Goal: Transaction & Acquisition: Purchase product/service

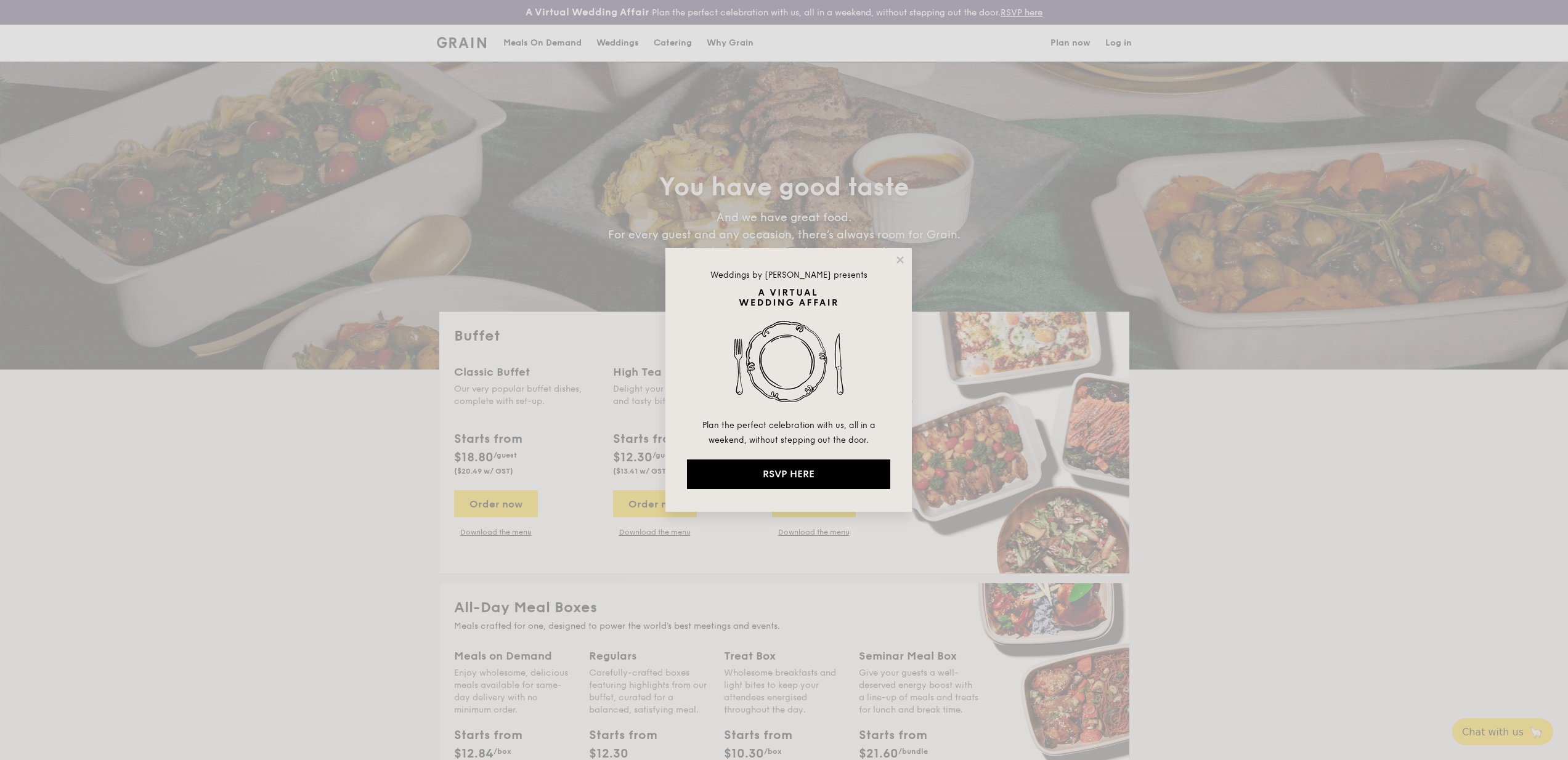
select select
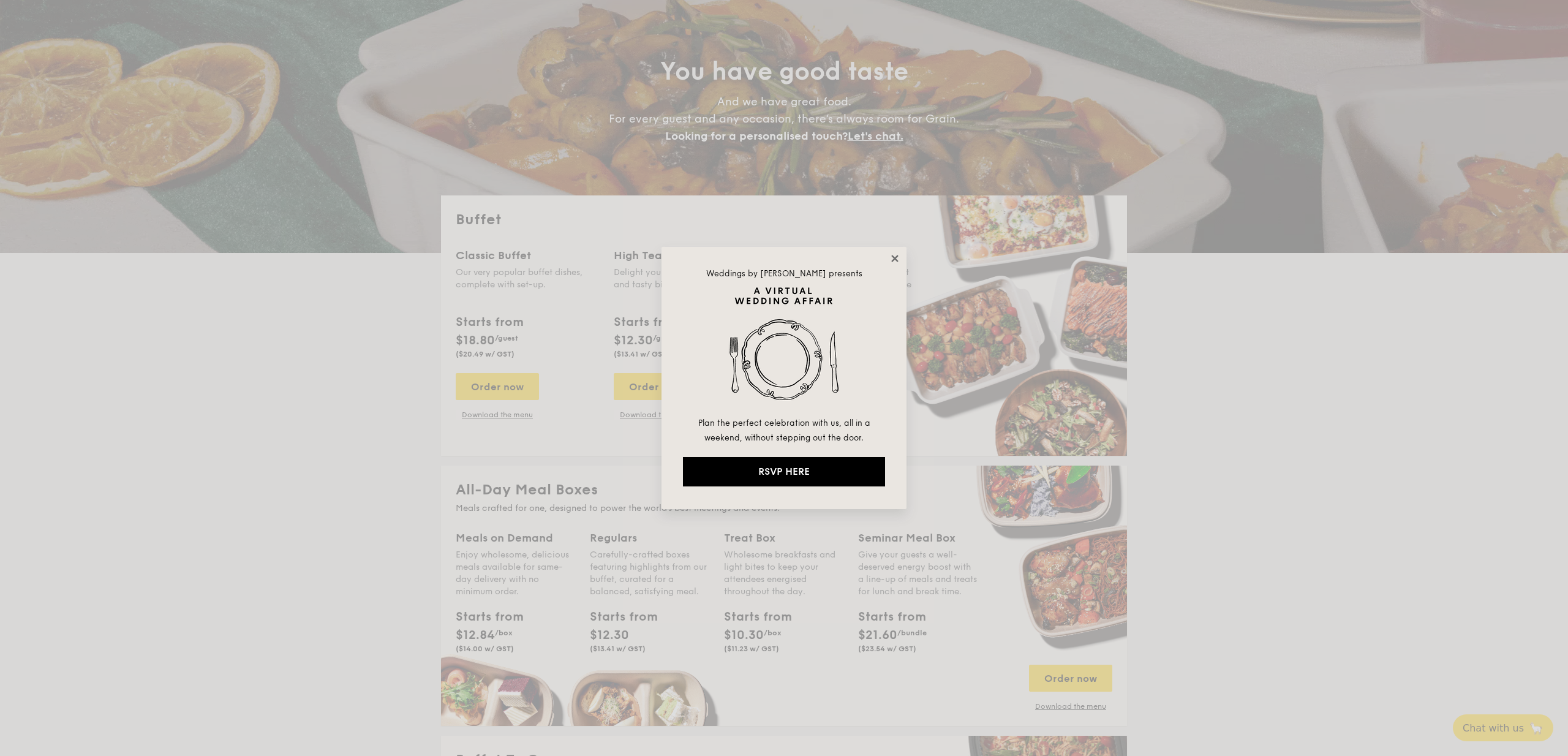
click at [895, 257] on icon at bounding box center [895, 258] width 7 height 7
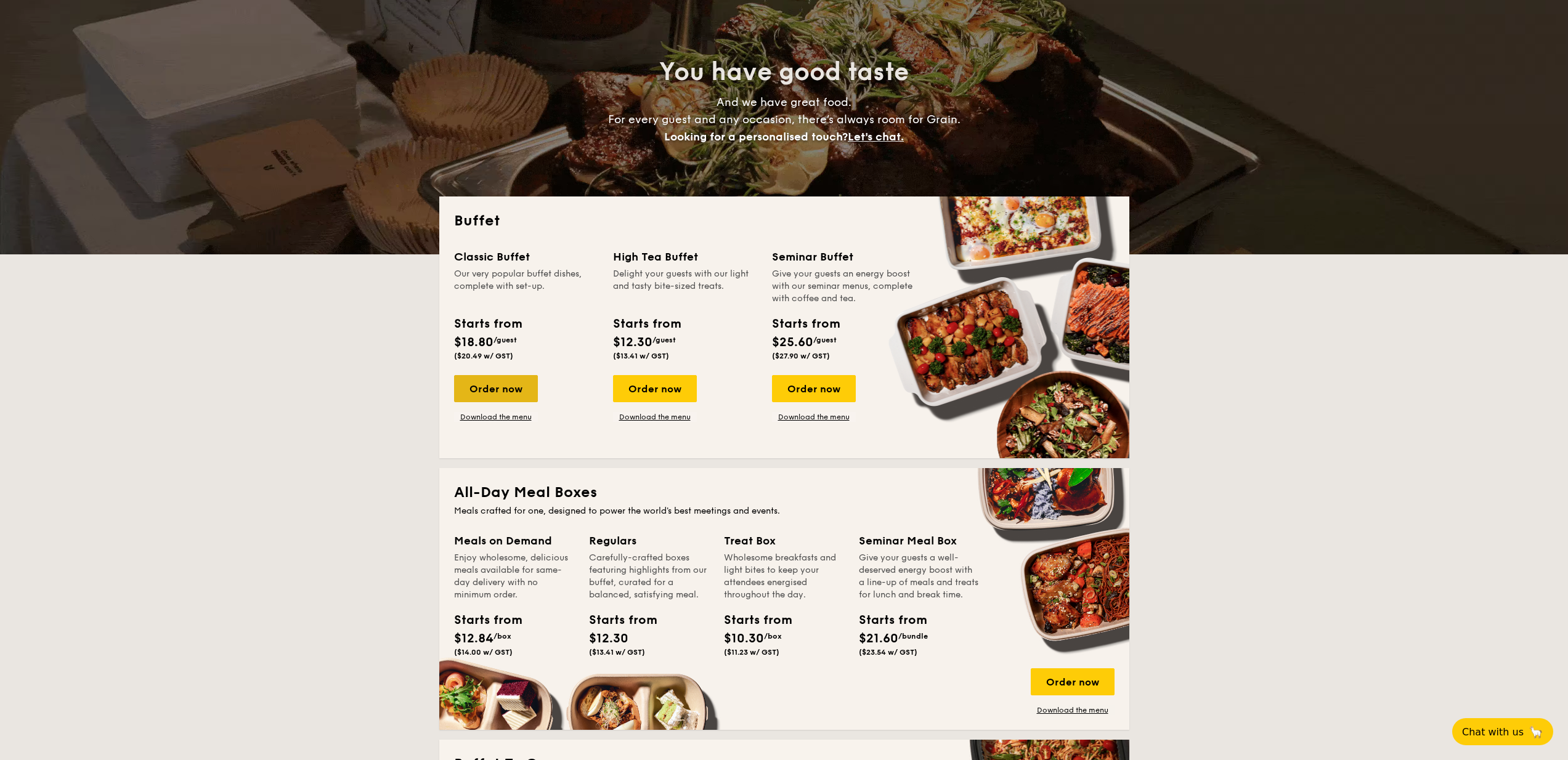
click at [518, 387] on div "Order now" at bounding box center [496, 388] width 84 height 27
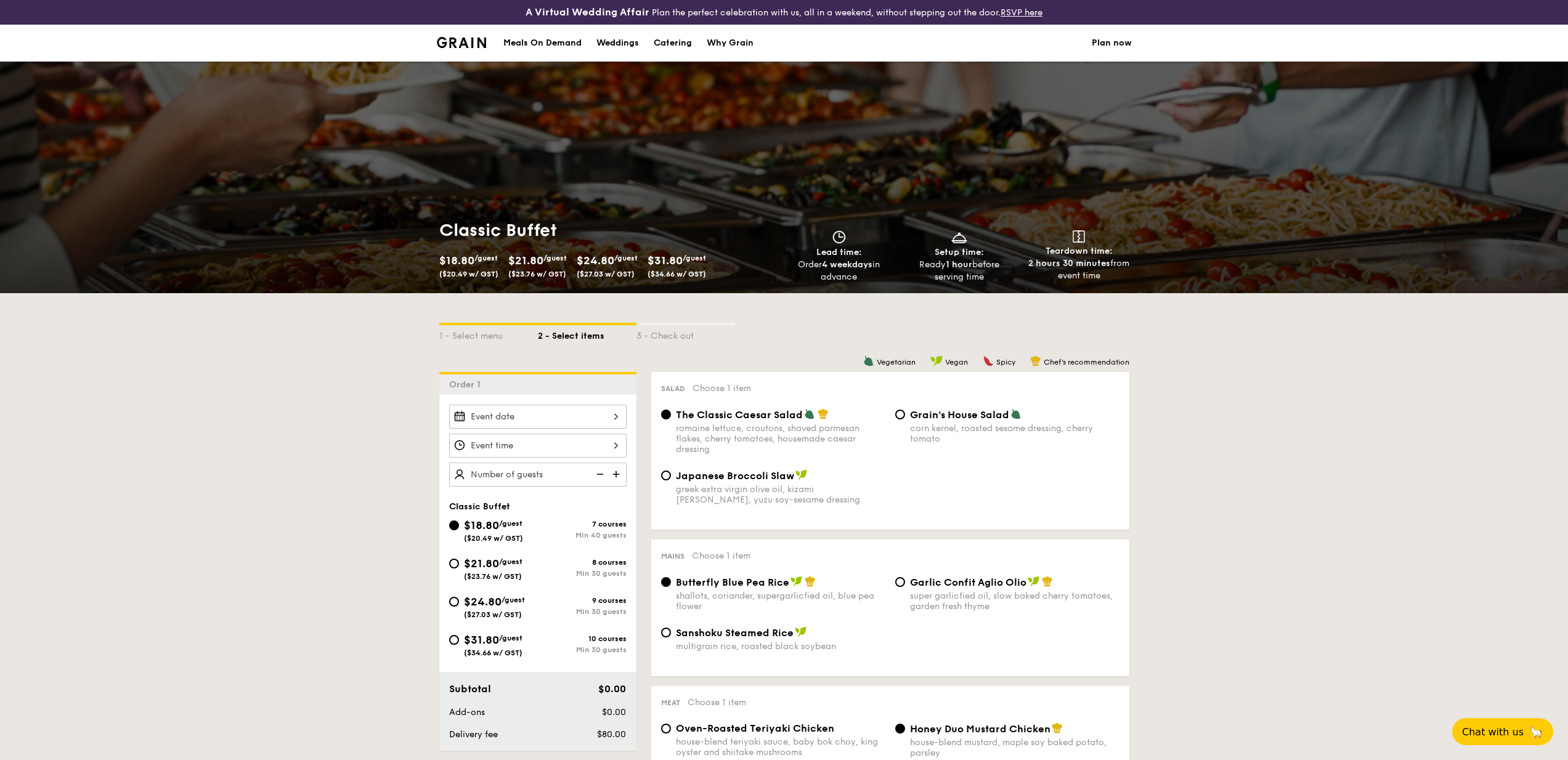
click at [533, 410] on div at bounding box center [538, 417] width 178 height 24
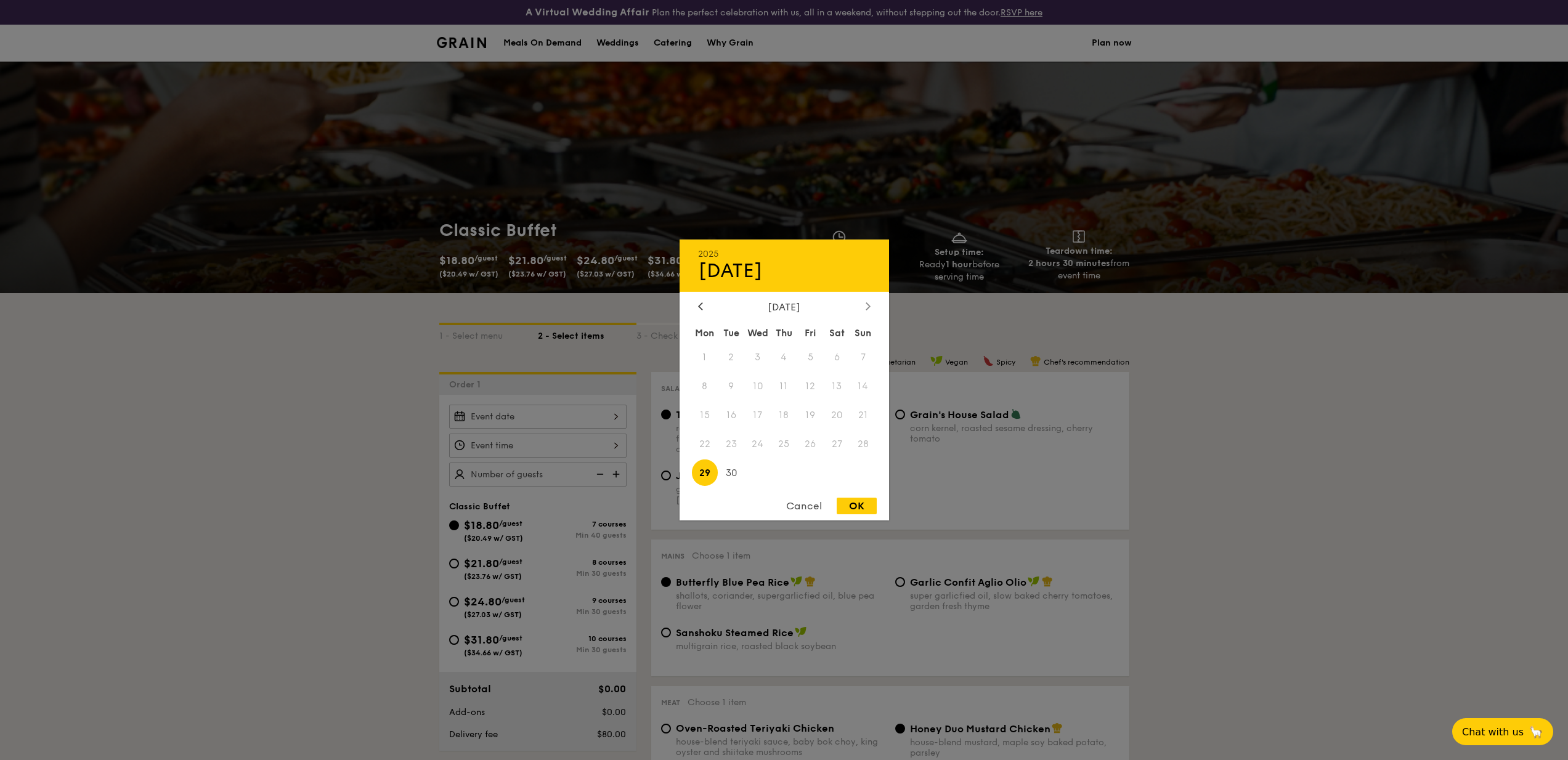
click at [869, 301] on div at bounding box center [868, 307] width 11 height 12
click at [870, 307] on icon at bounding box center [868, 306] width 5 height 8
click at [711, 420] on span "10" at bounding box center [705, 415] width 27 height 27
click at [855, 499] on div "OK" at bounding box center [856, 506] width 40 height 17
type input "[DATE]"
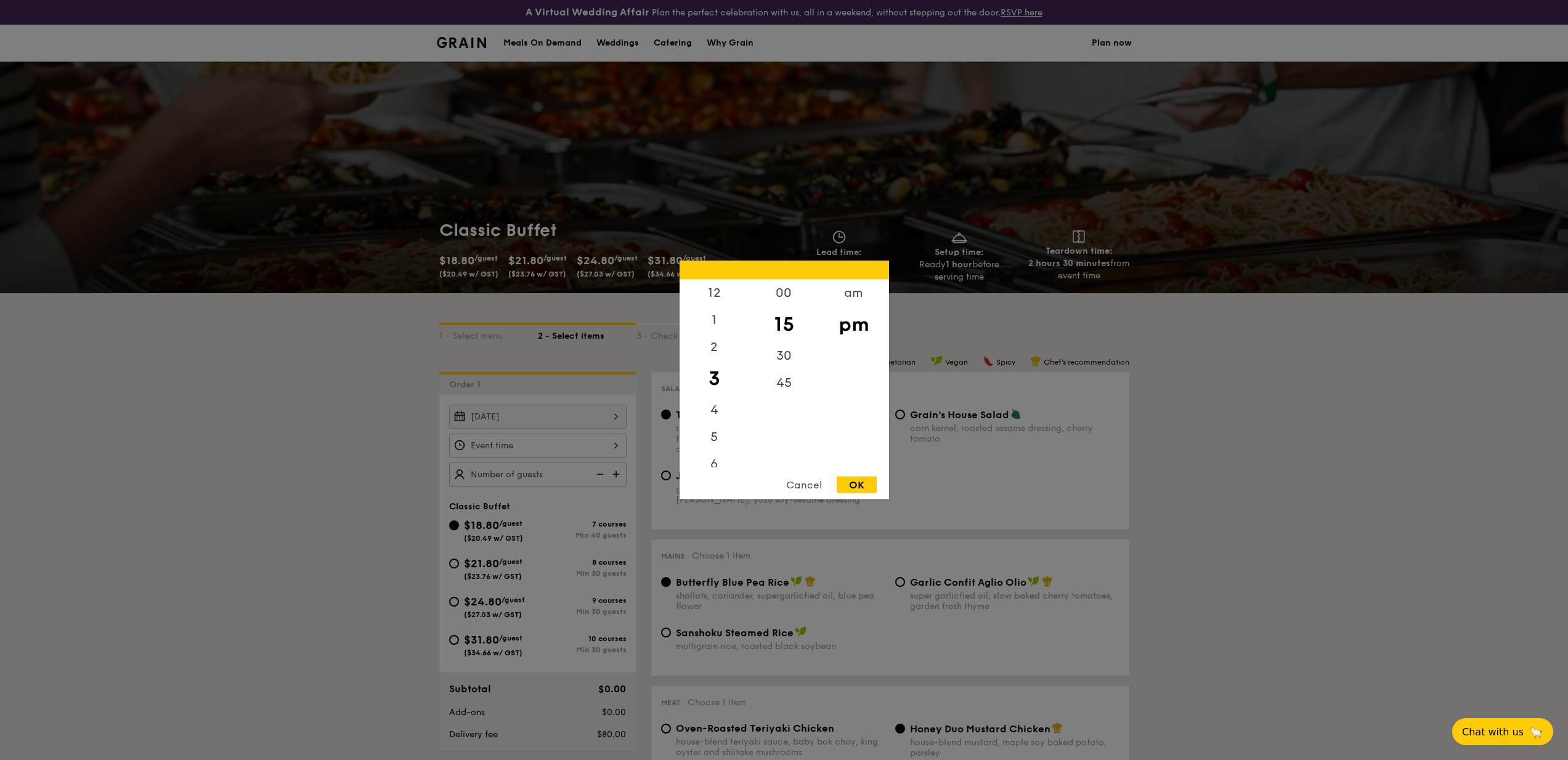
click at [523, 440] on div "12 1 2 3 4 5 6 7 8 9 10 11 00 15 30 45 am pm Cancel OK" at bounding box center [538, 445] width 178 height 24
click at [721, 462] on div "6" at bounding box center [715, 468] width 70 height 36
click at [860, 482] on div "OK" at bounding box center [856, 485] width 40 height 17
type input "6:15PM"
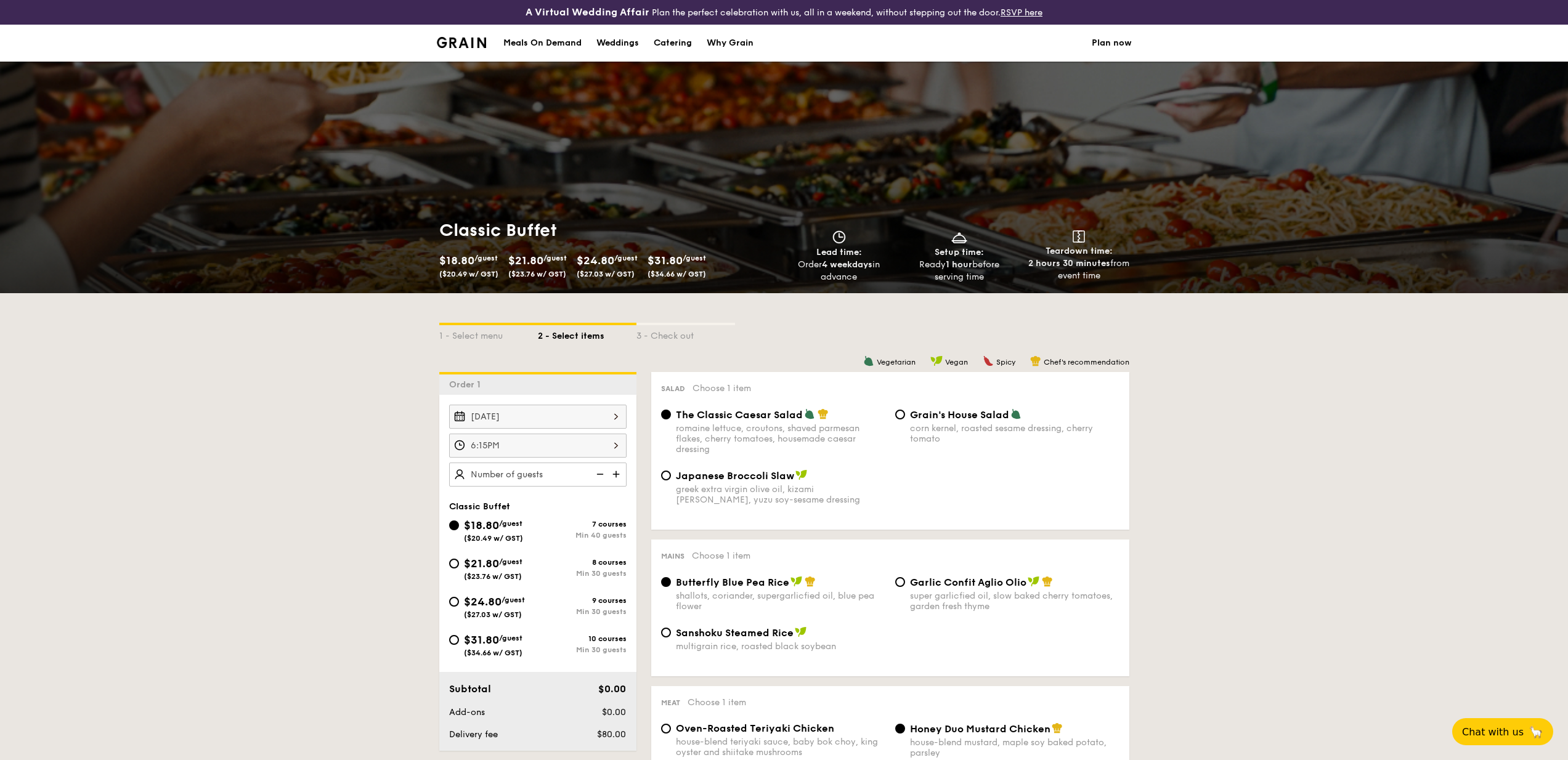
click at [615, 471] on img at bounding box center [617, 474] width 18 height 23
click at [615, 471] on img at bounding box center [617, 474] width 18 height 23
click at [594, 472] on img at bounding box center [599, 474] width 18 height 23
click at [603, 471] on img at bounding box center [599, 474] width 18 height 23
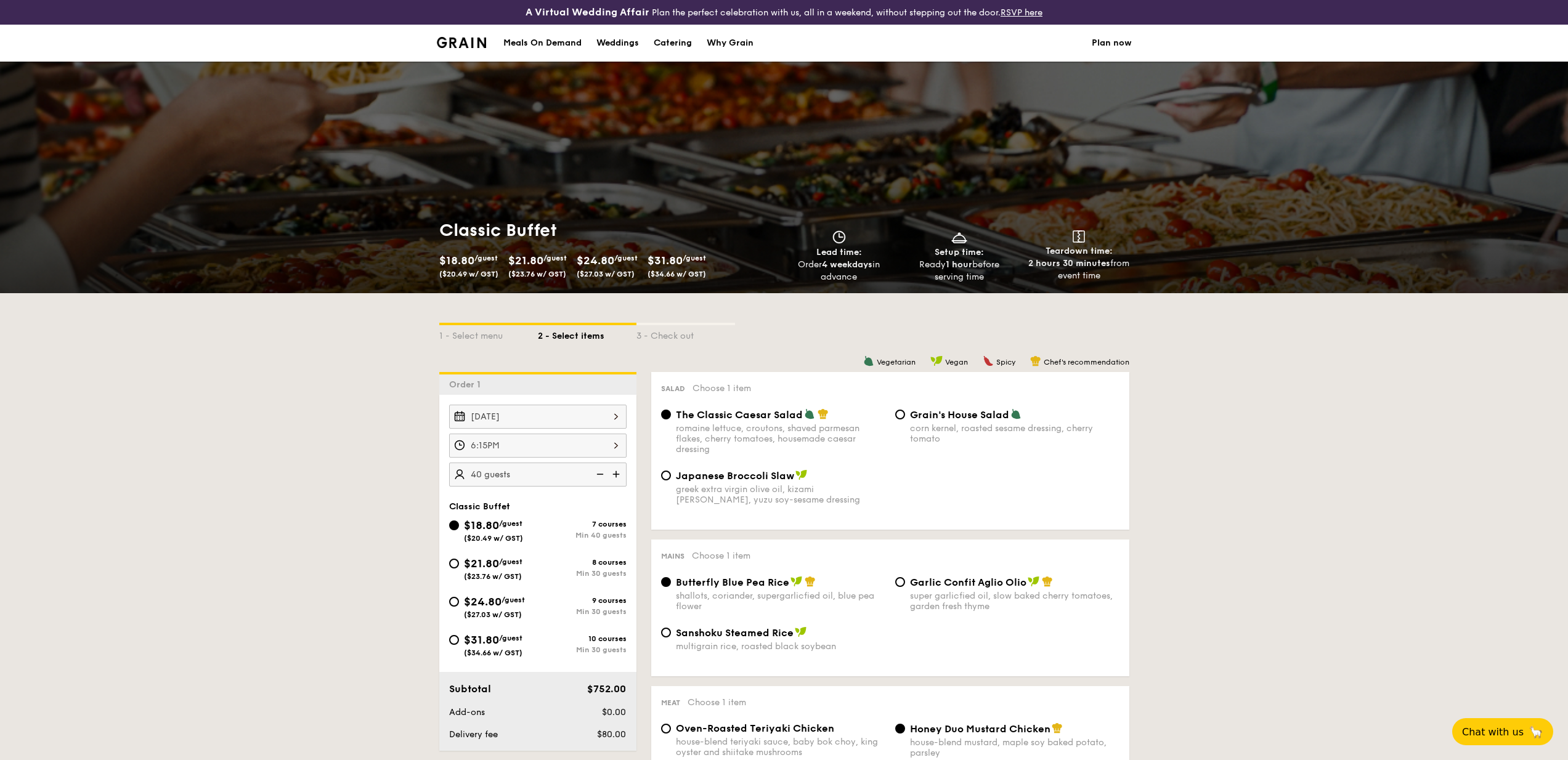
click at [612, 471] on img at bounding box center [617, 474] width 18 height 23
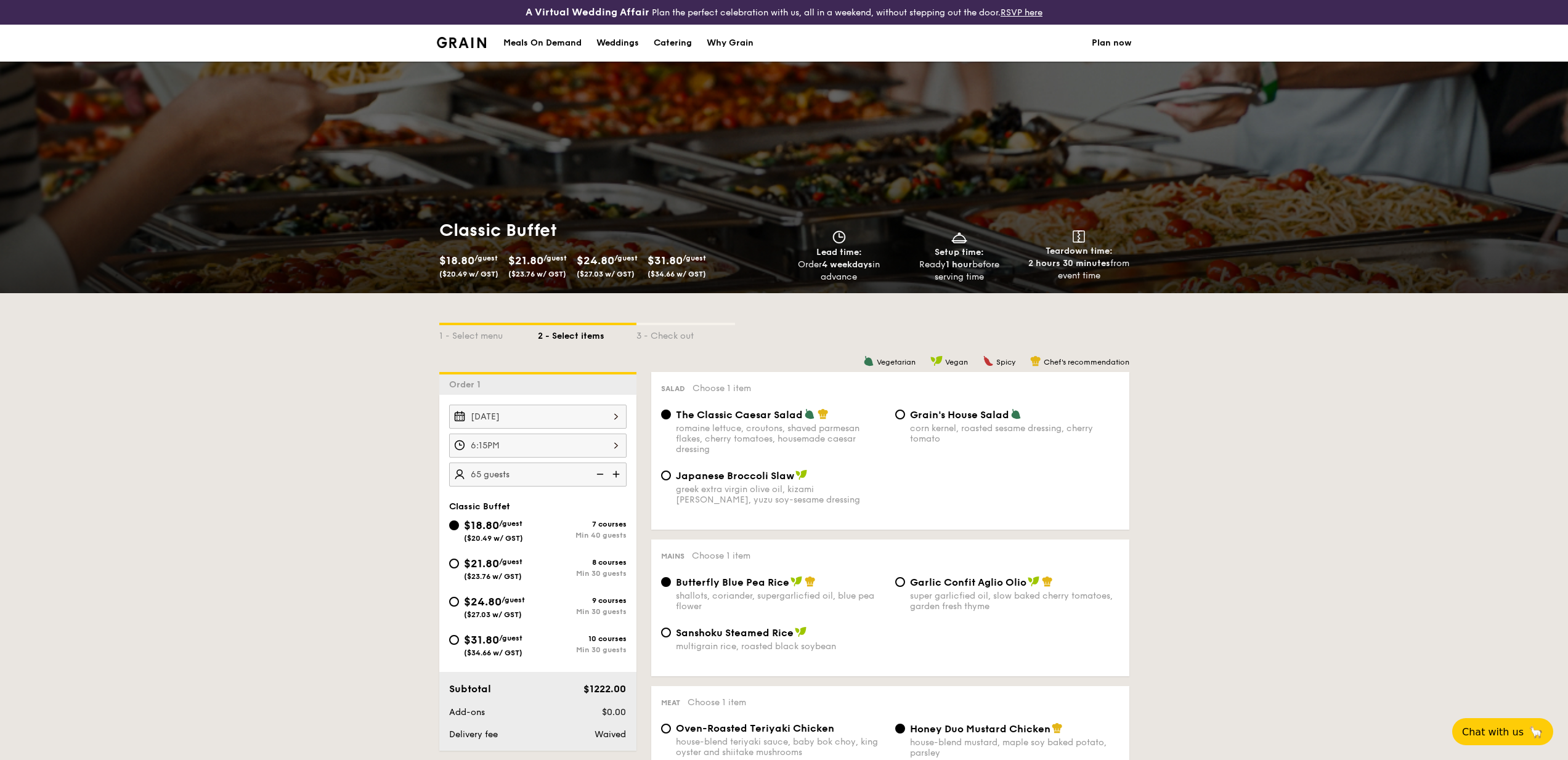
click at [612, 471] on img at bounding box center [617, 474] width 18 height 23
click at [612, 472] on img at bounding box center [617, 474] width 18 height 23
type input "80 guests"
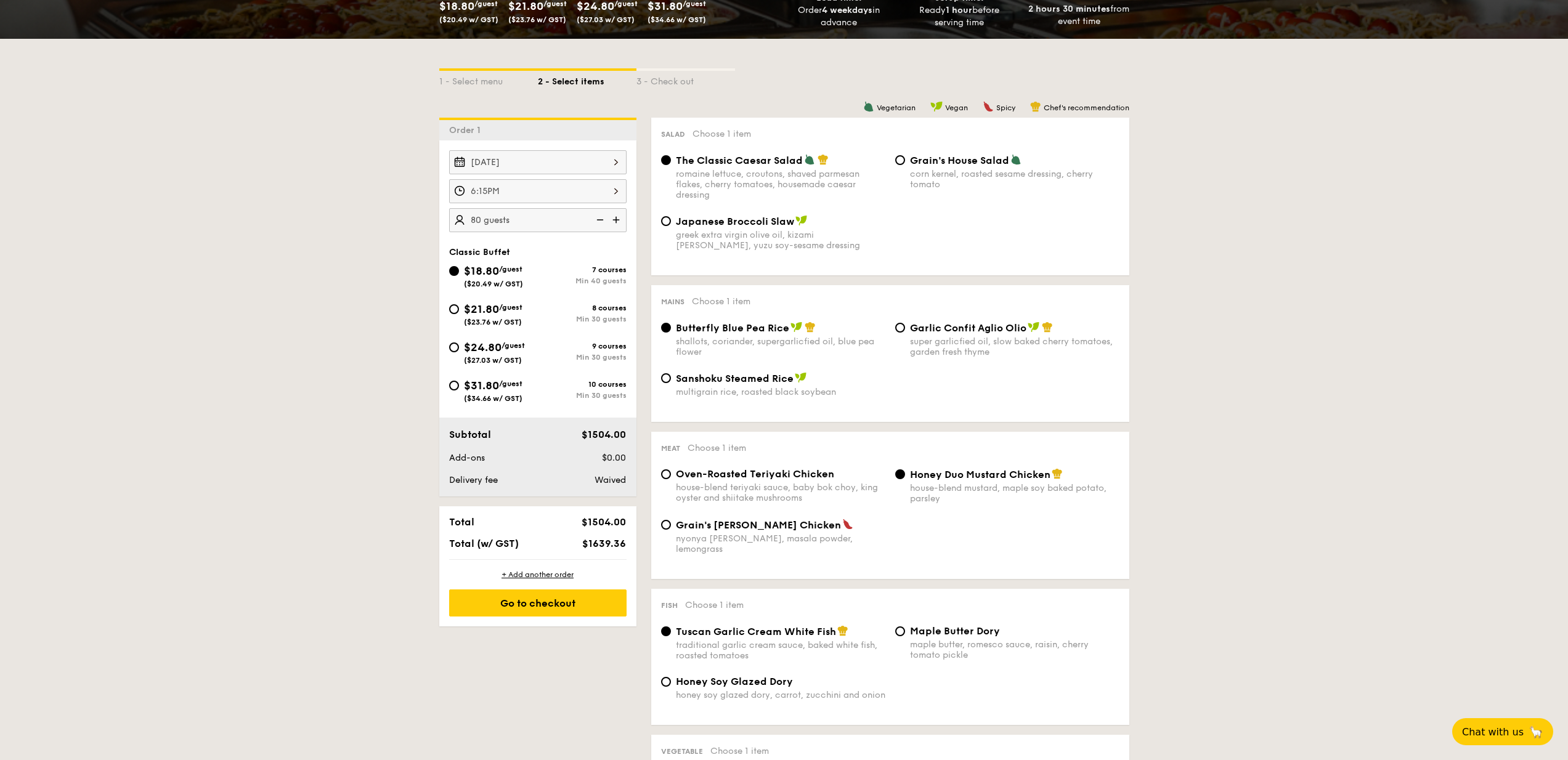
scroll to position [410, 0]
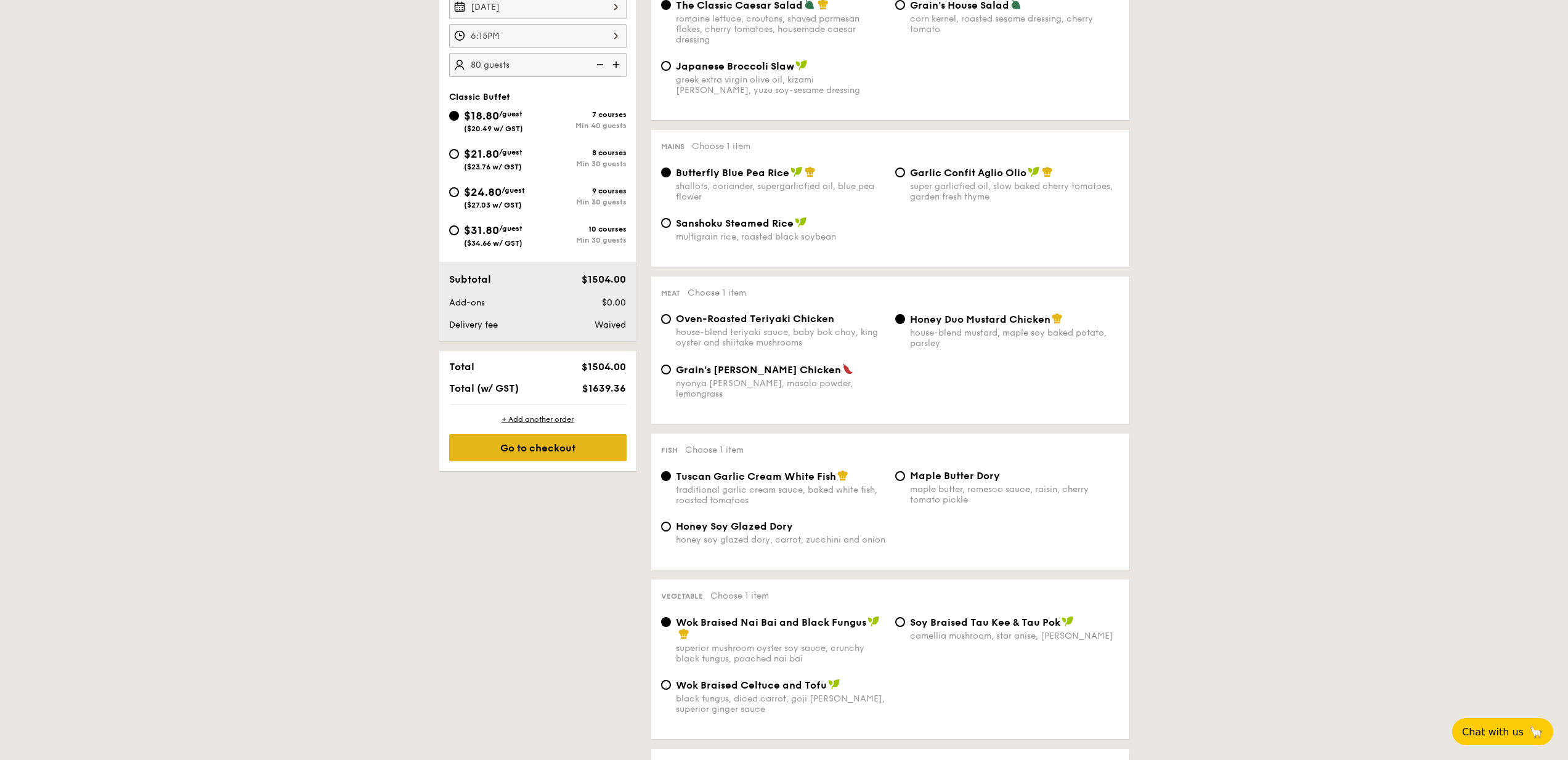
click at [552, 438] on div "Go to checkout" at bounding box center [538, 447] width 178 height 27
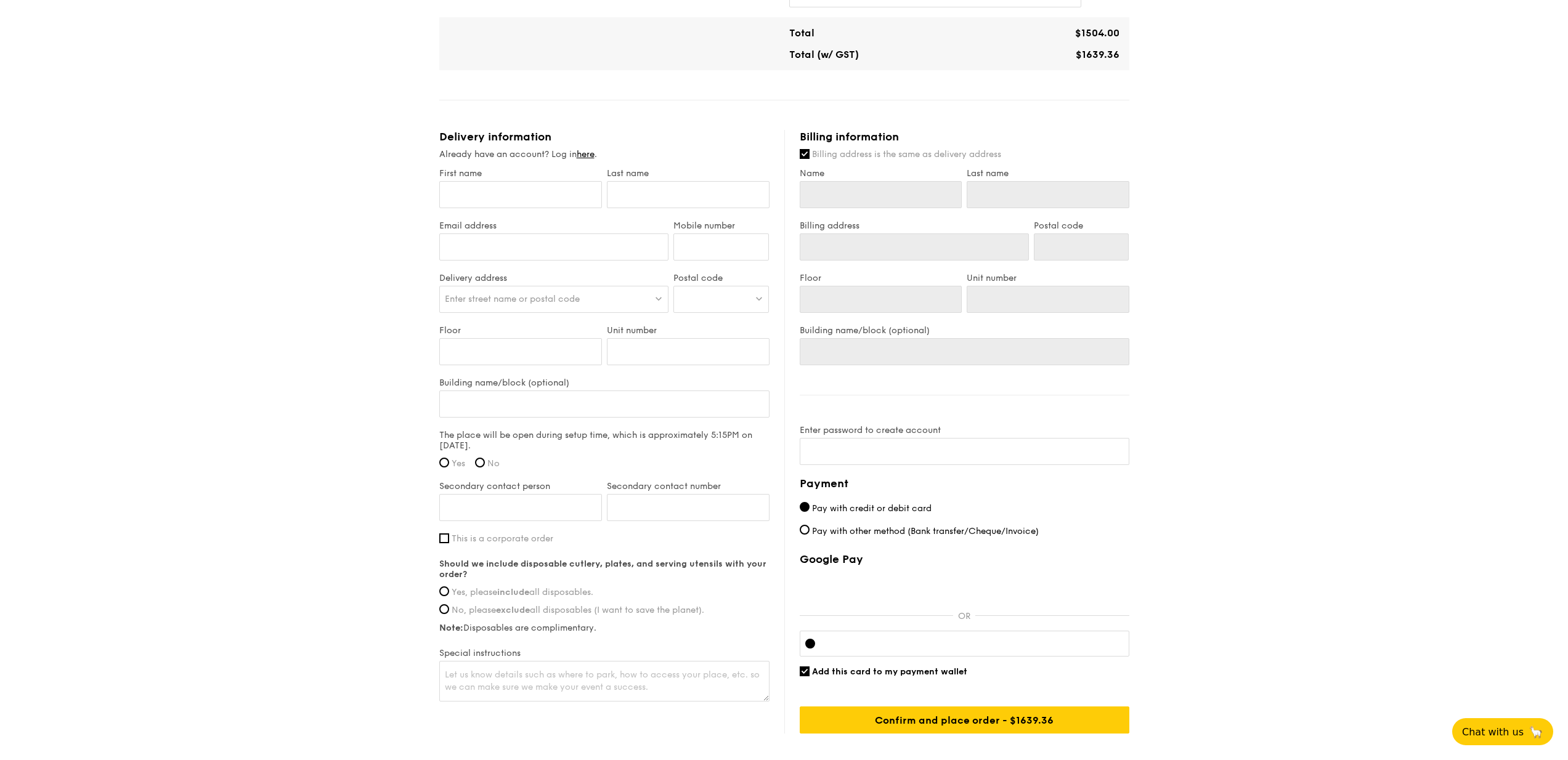
scroll to position [619, 0]
